Goal: Use online tool/utility: Utilize a website feature to perform a specific function

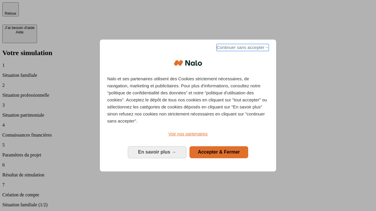
click at [242, 48] on span "Continuer sans accepter →" at bounding box center [242, 47] width 52 height 7
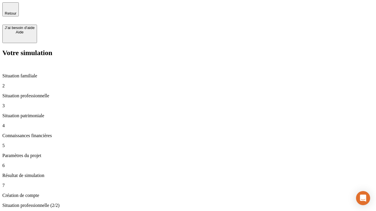
type input "30 000"
type input "1 000"
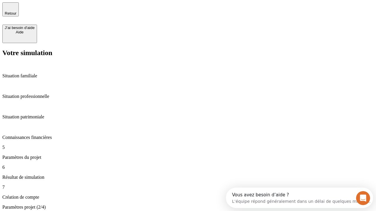
type input "65"
type input "5 000"
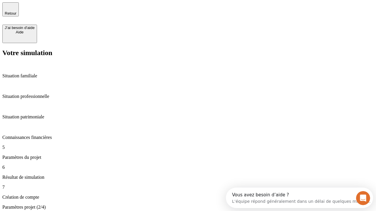
type input "640"
